Goal: Information Seeking & Learning: Learn about a topic

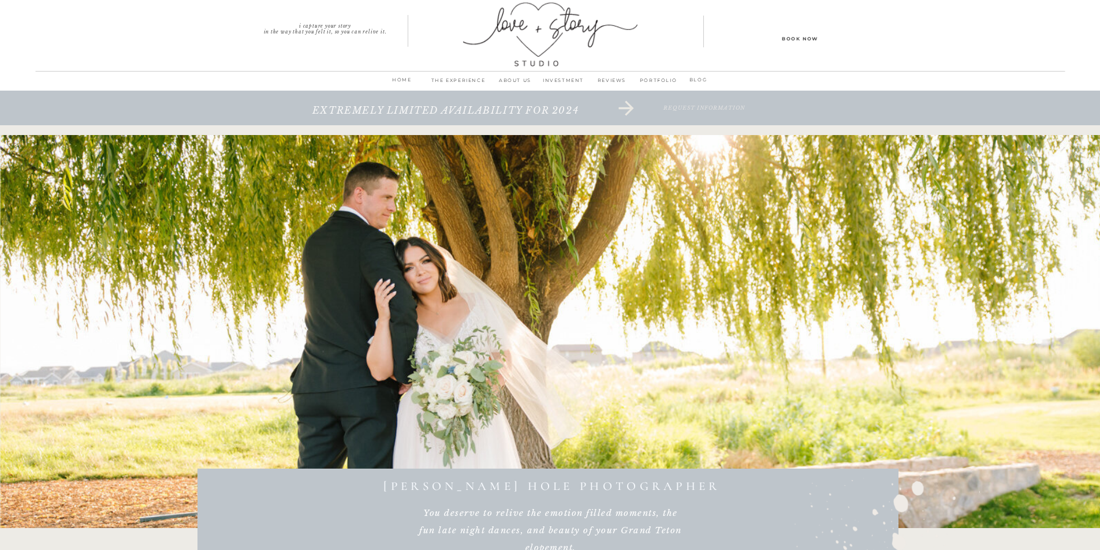
click at [545, 77] on p "INVESTMENT" at bounding box center [563, 84] width 48 height 16
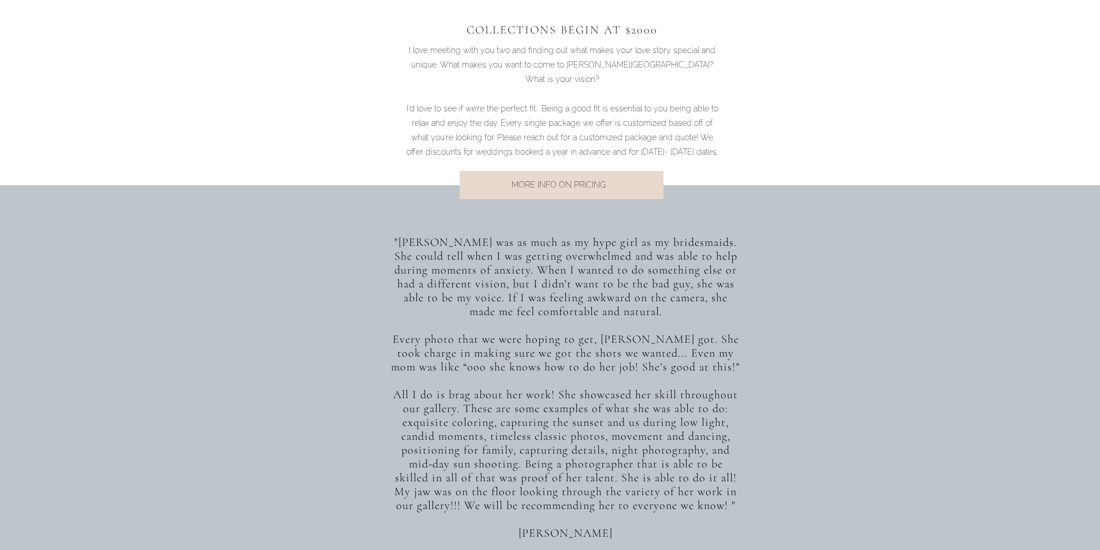
scroll to position [866, 0]
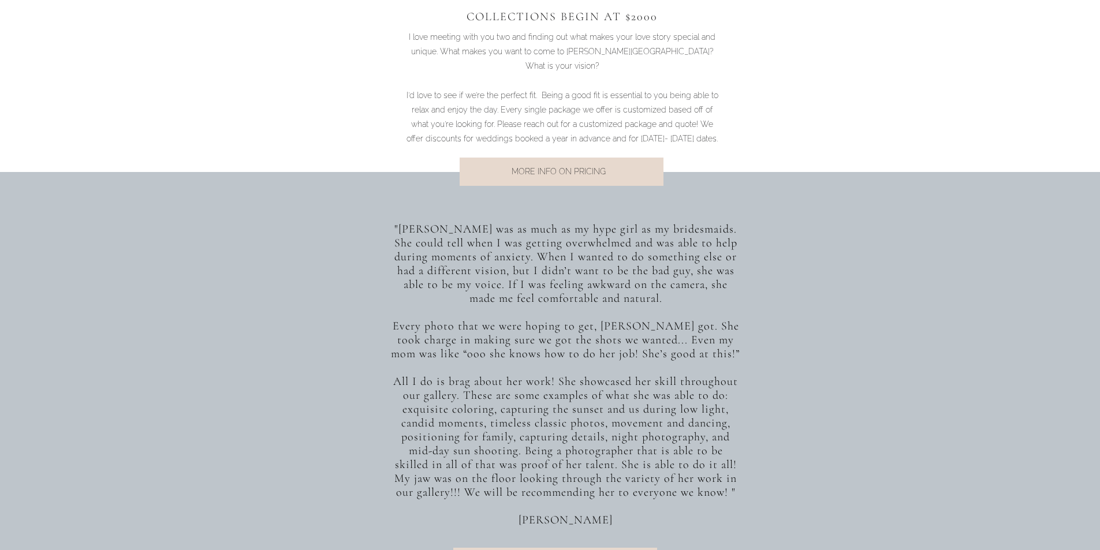
click at [576, 173] on p "MORE INFO ON PRICING" at bounding box center [559, 173] width 234 height 16
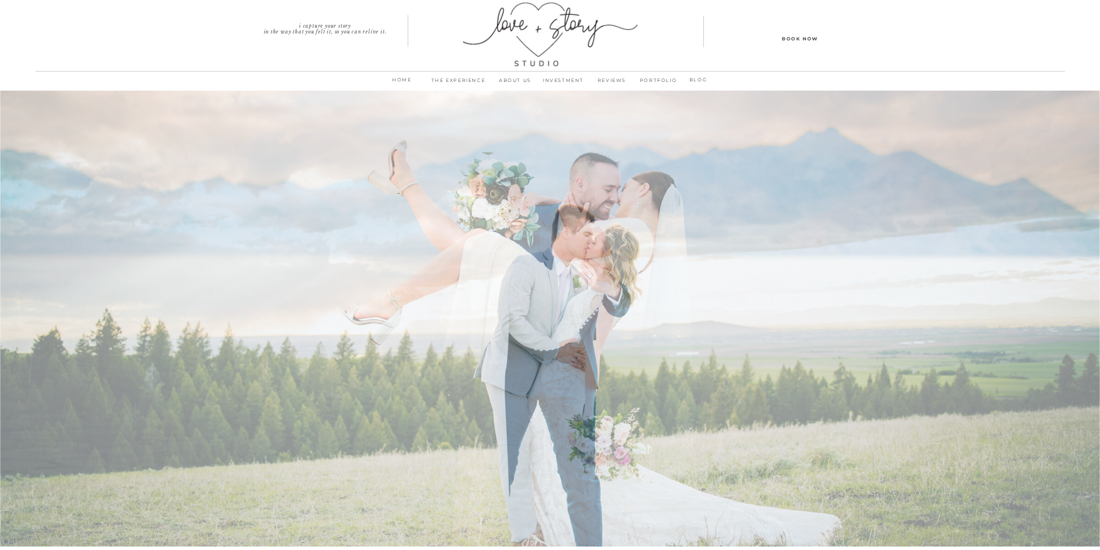
click at [662, 79] on p "PORTFOLIO" at bounding box center [658, 84] width 44 height 16
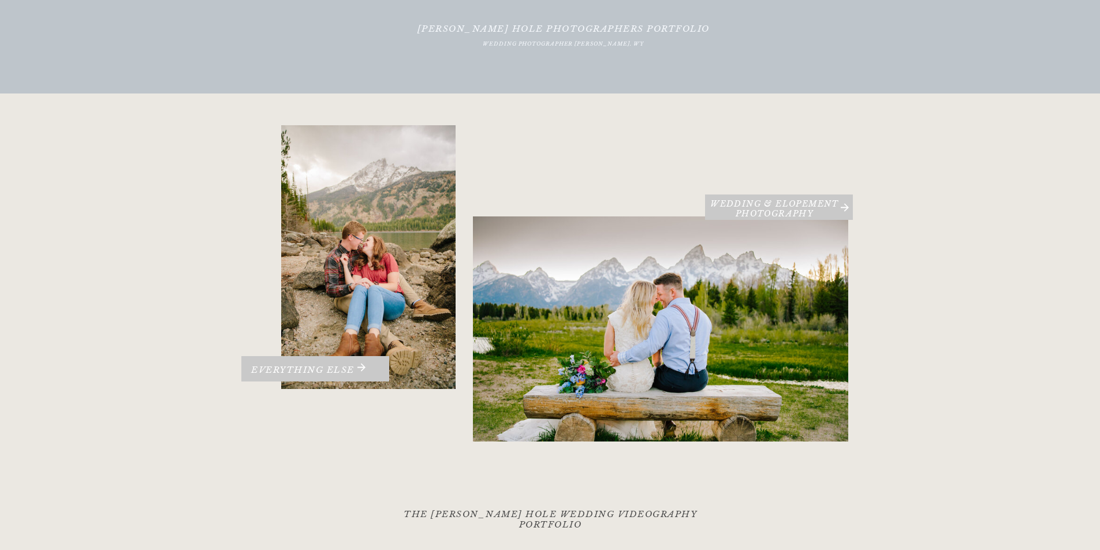
scroll to position [115, 0]
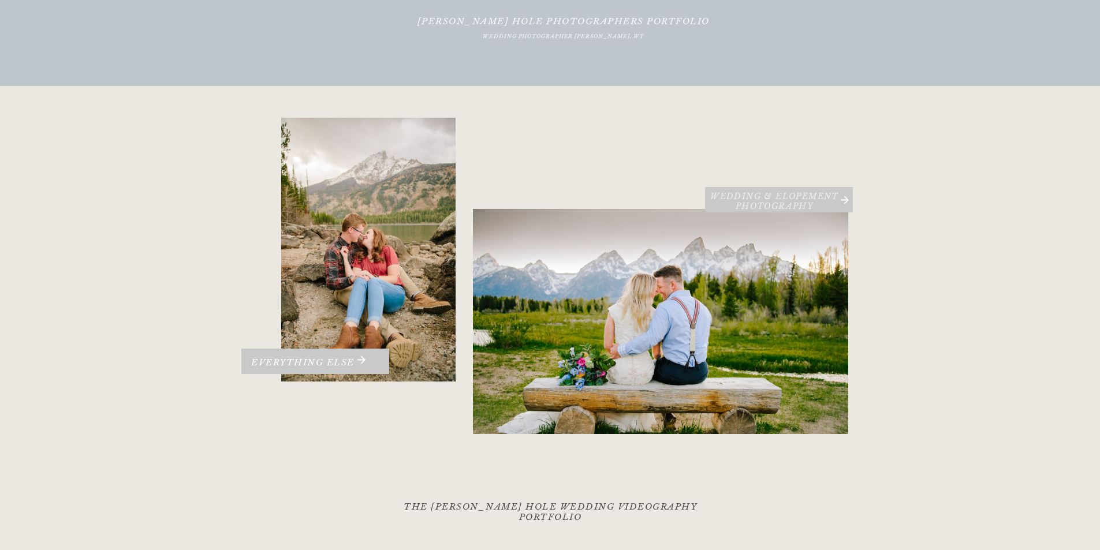
click at [810, 197] on h3 "Wedding & Elopement PHOTOGRAPHY" at bounding box center [775, 200] width 140 height 17
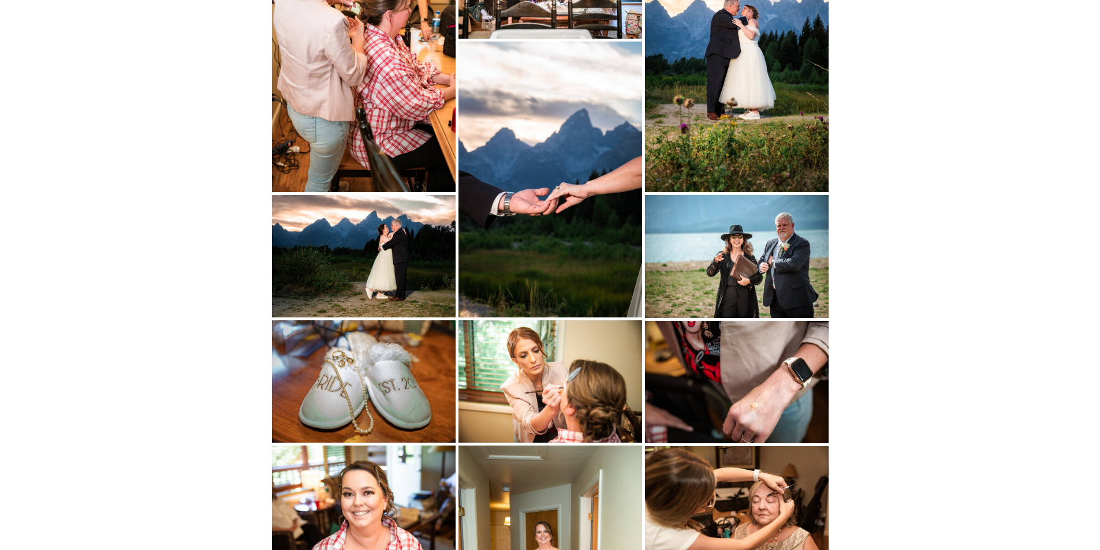
scroll to position [404, 0]
